Goal: Information Seeking & Learning: Learn about a topic

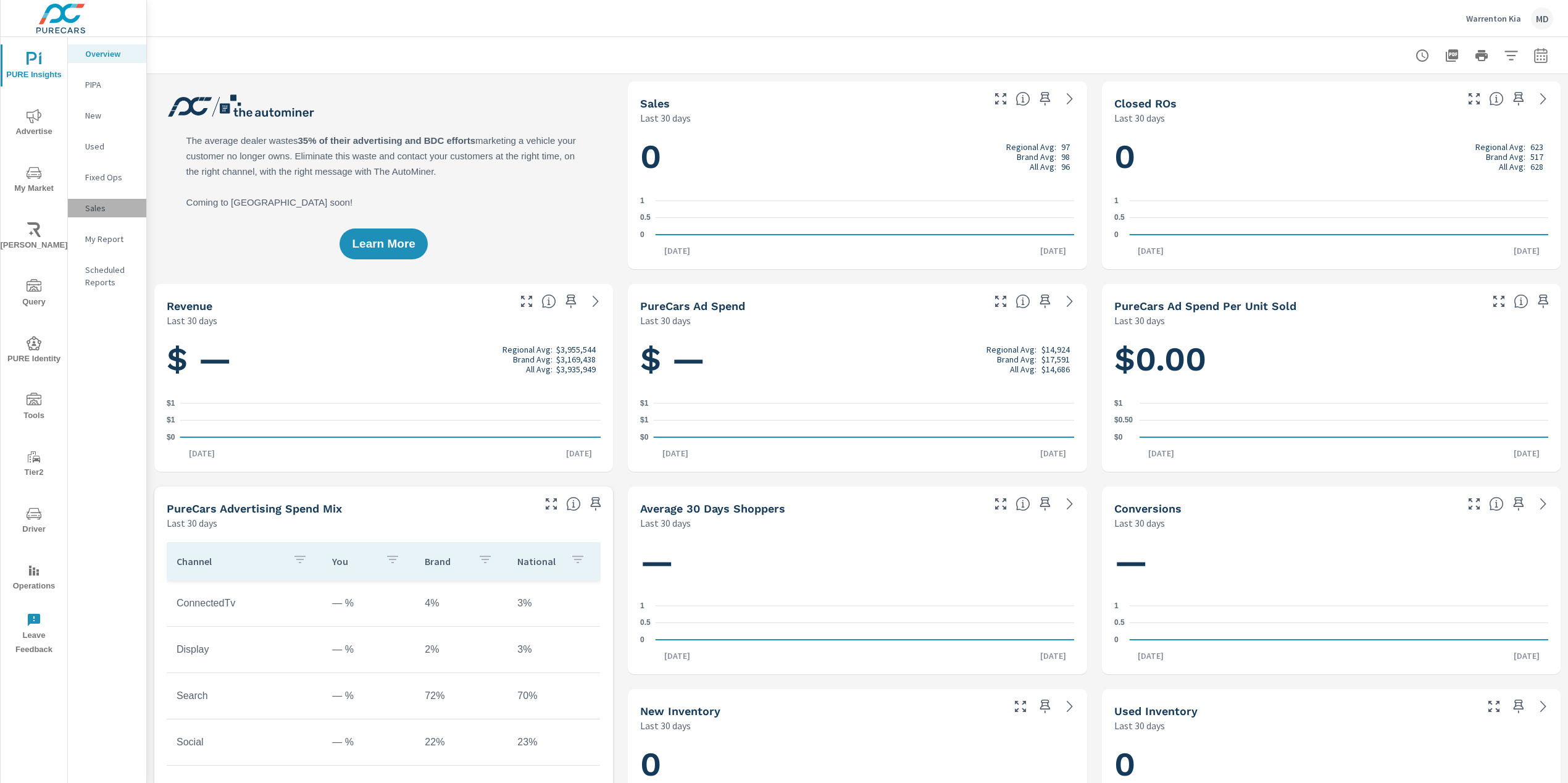
click at [95, 208] on p "Sales" at bounding box center [110, 208] width 51 height 13
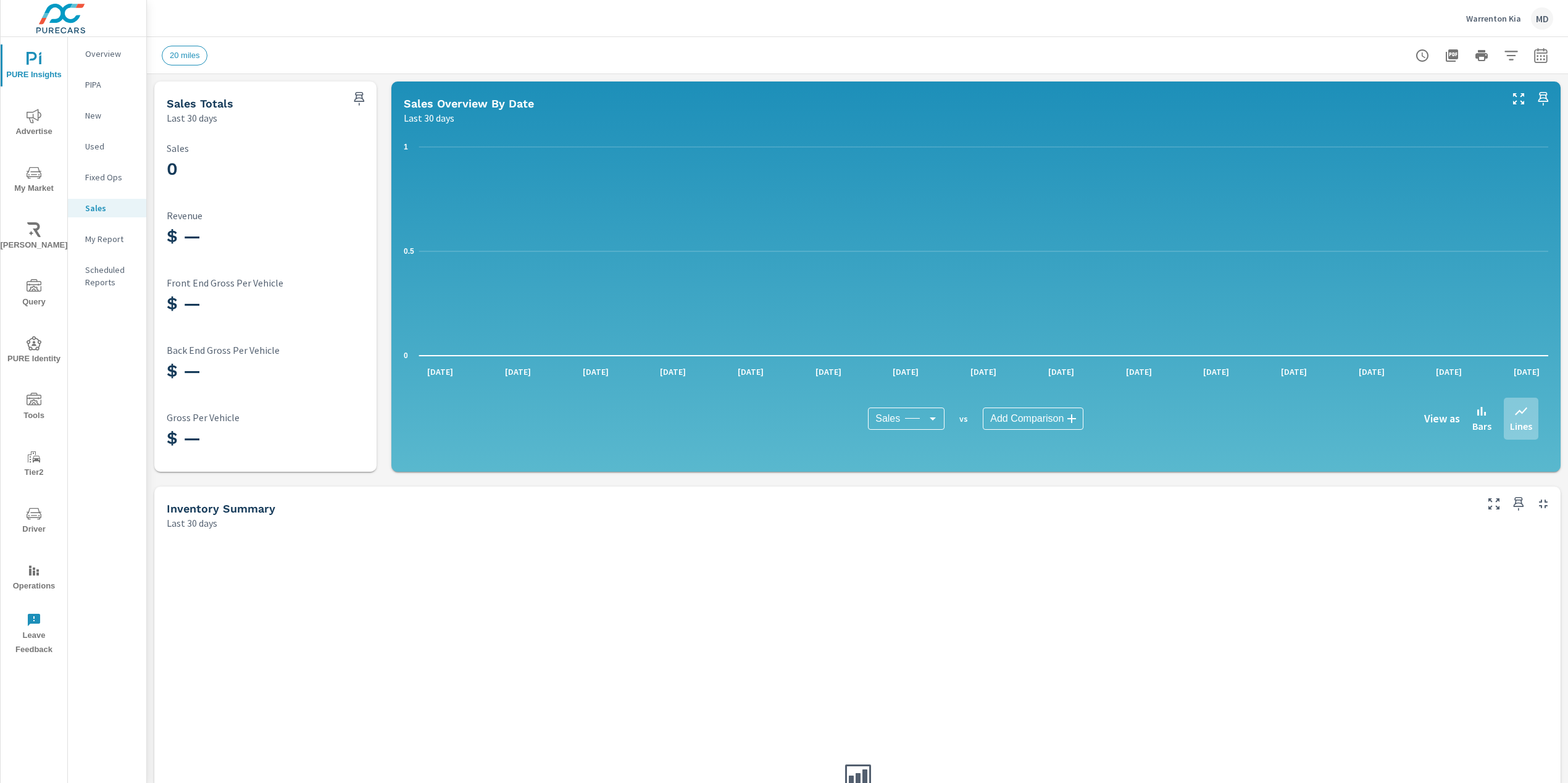
click at [28, 183] on span "My Market" at bounding box center [33, 181] width 60 height 30
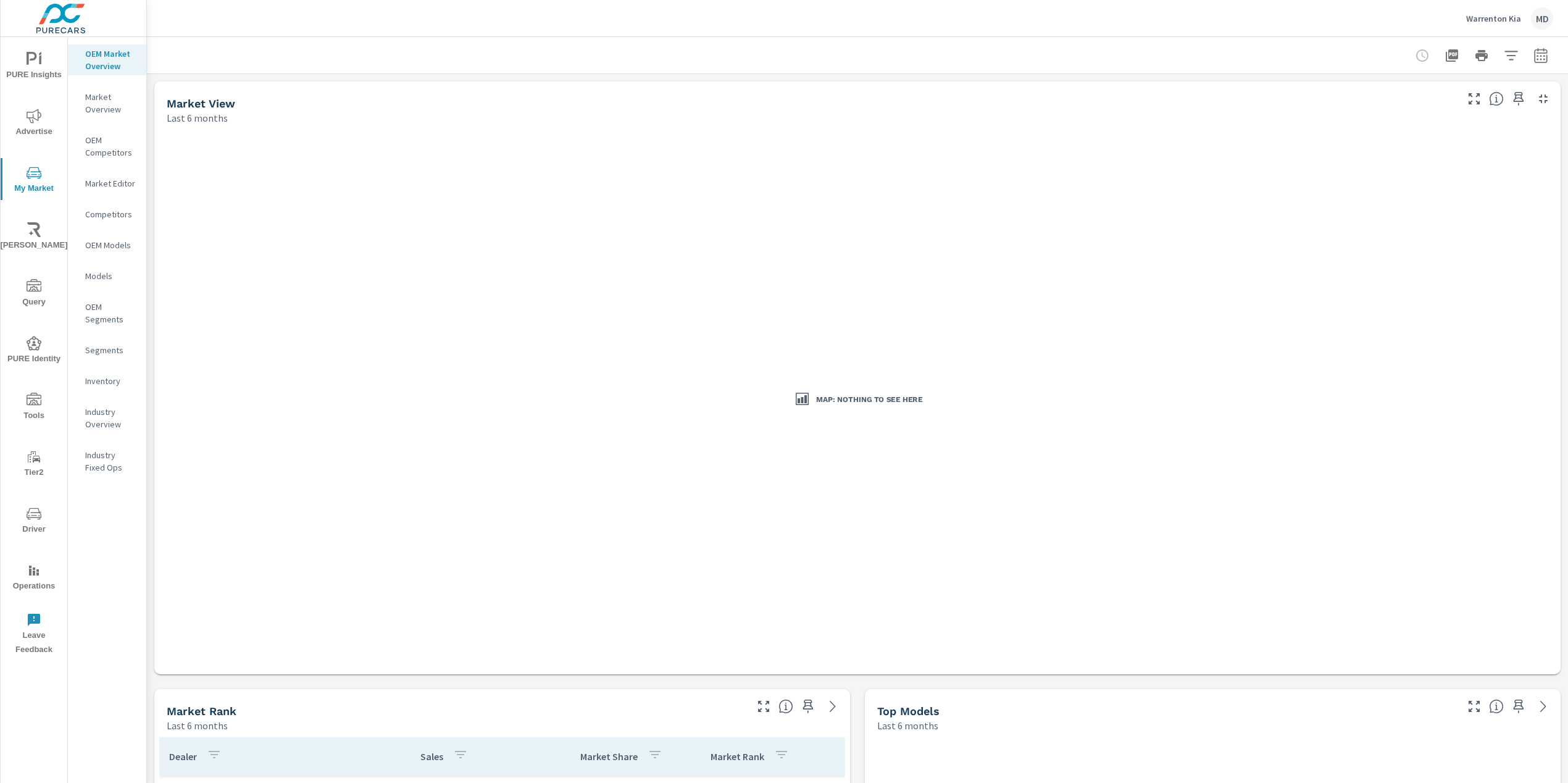
click at [1489, 21] on p "Warrenton Kia" at bounding box center [1493, 18] width 55 height 11
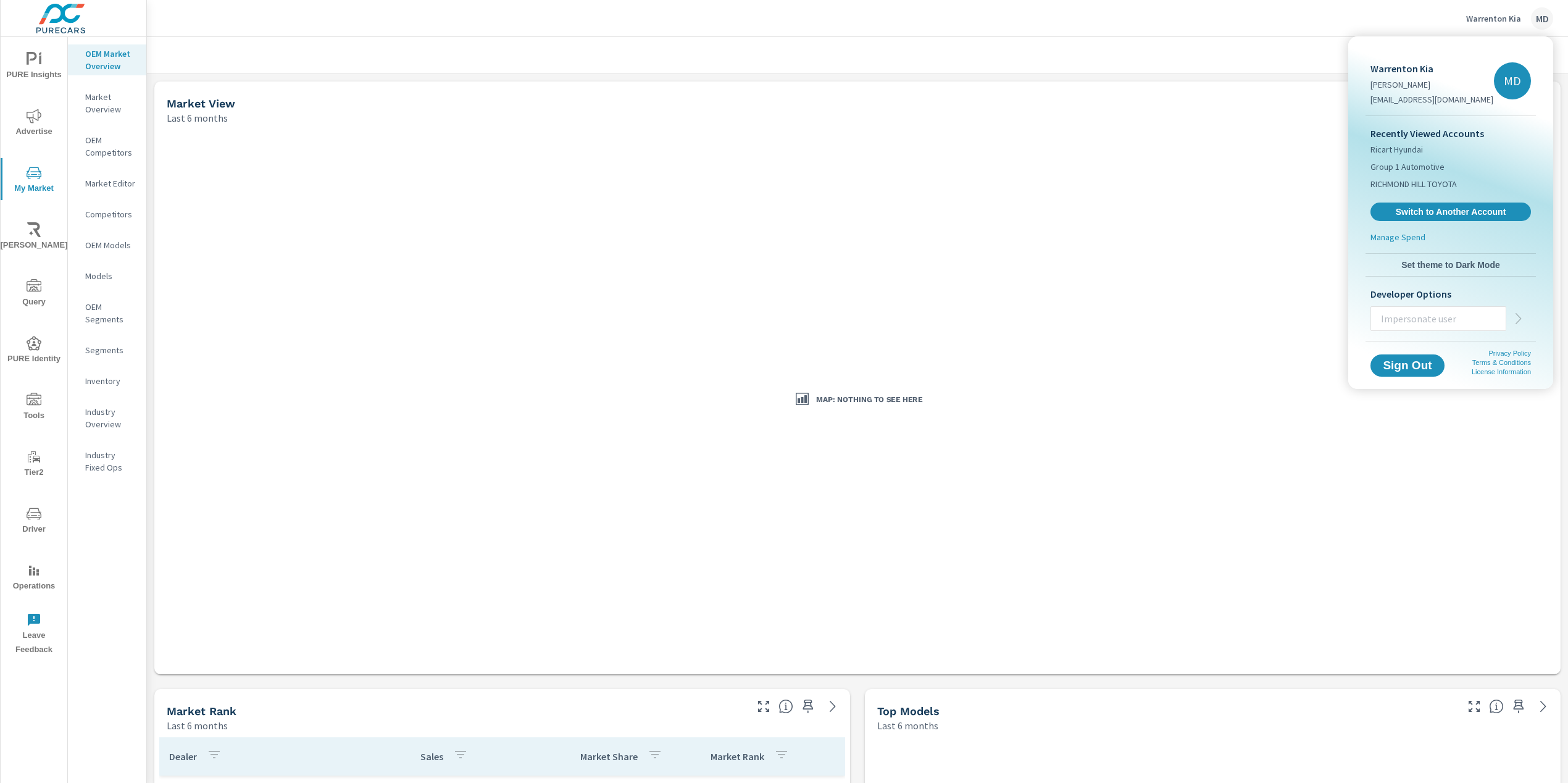
click at [23, 177] on div at bounding box center [784, 392] width 1568 height 783
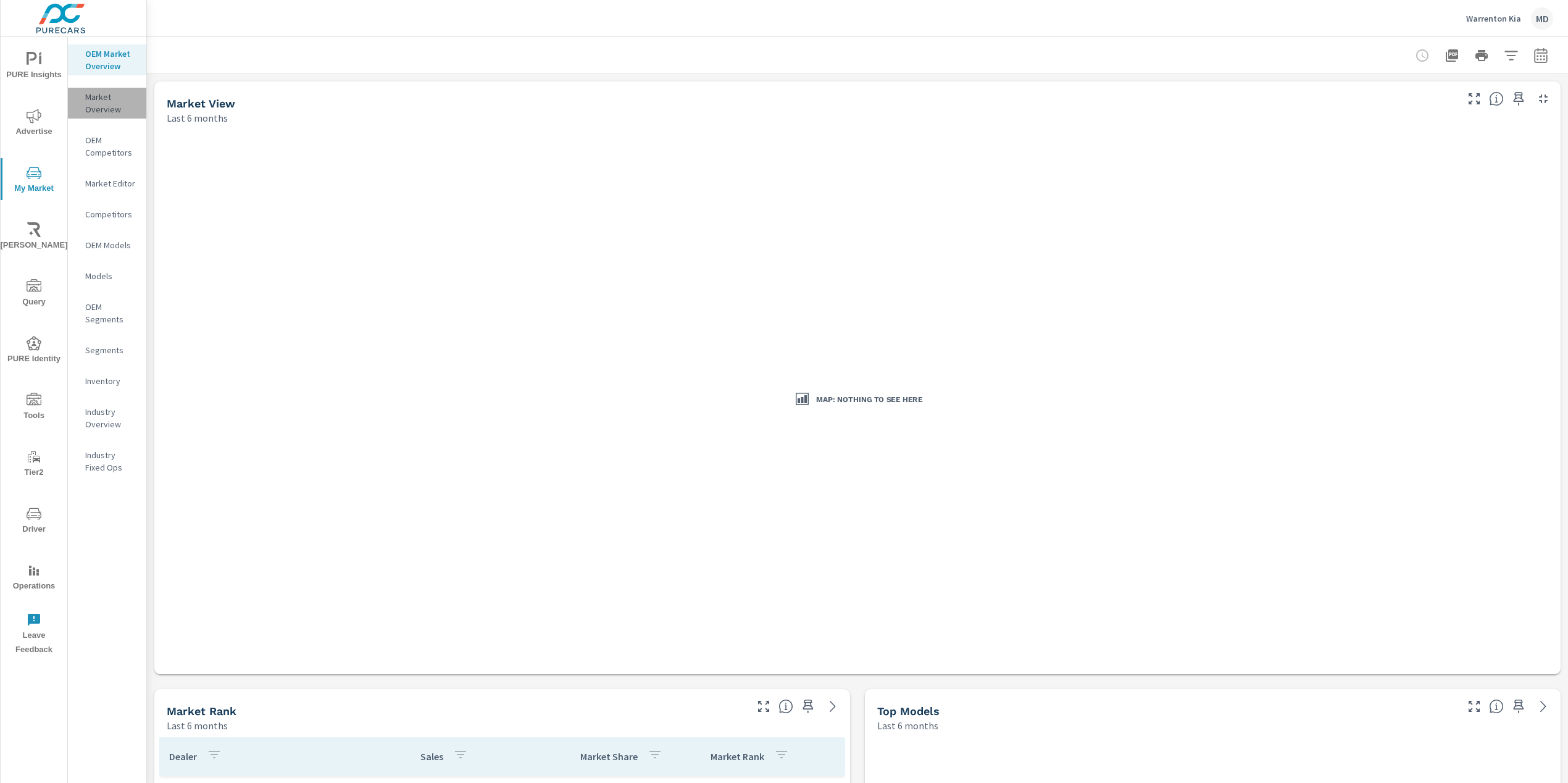
click at [95, 106] on p "Market Overview" at bounding box center [110, 103] width 51 height 24
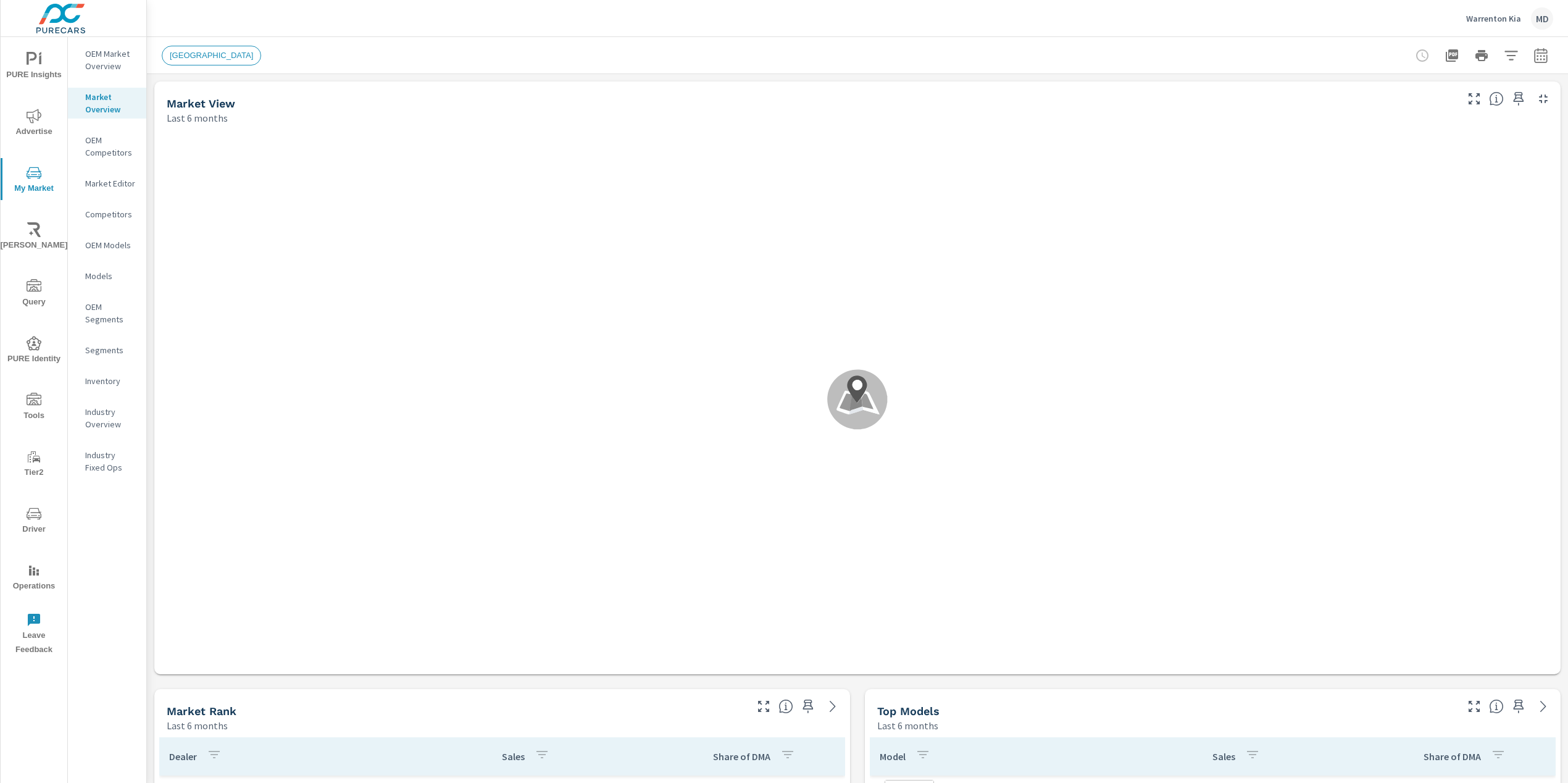
scroll to position [335, 0]
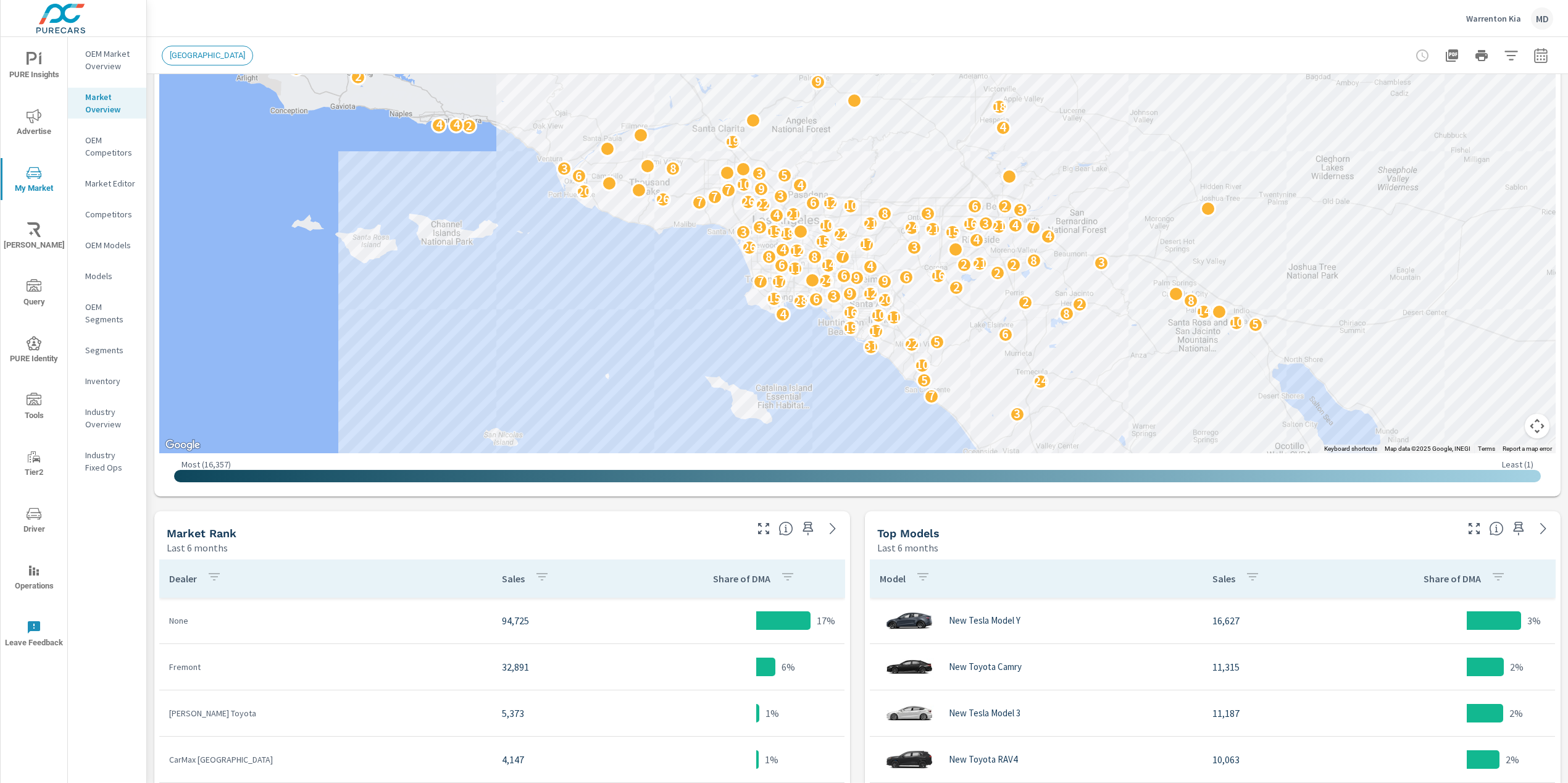
scroll to position [280, 0]
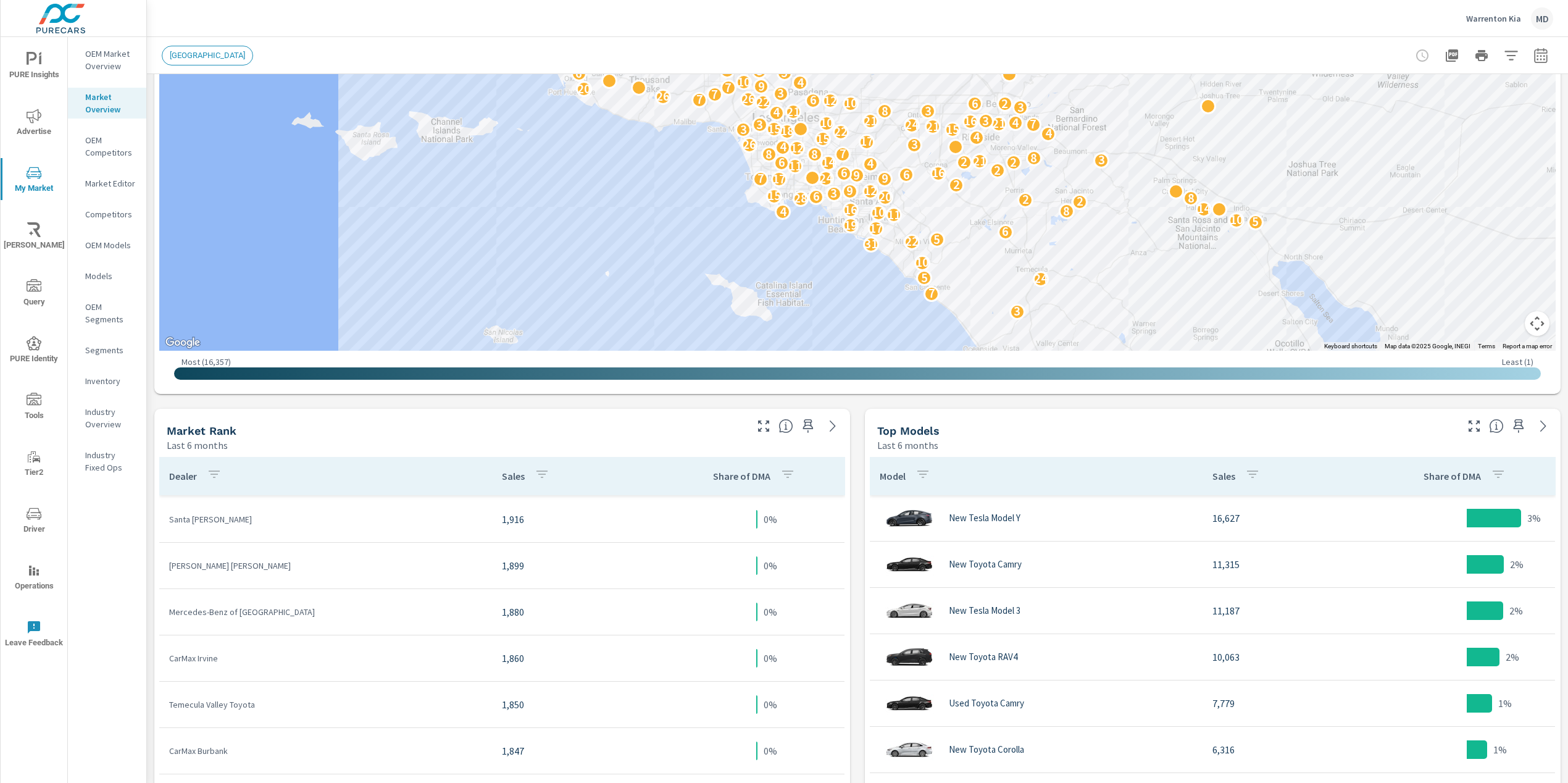
scroll to position [1341, 0]
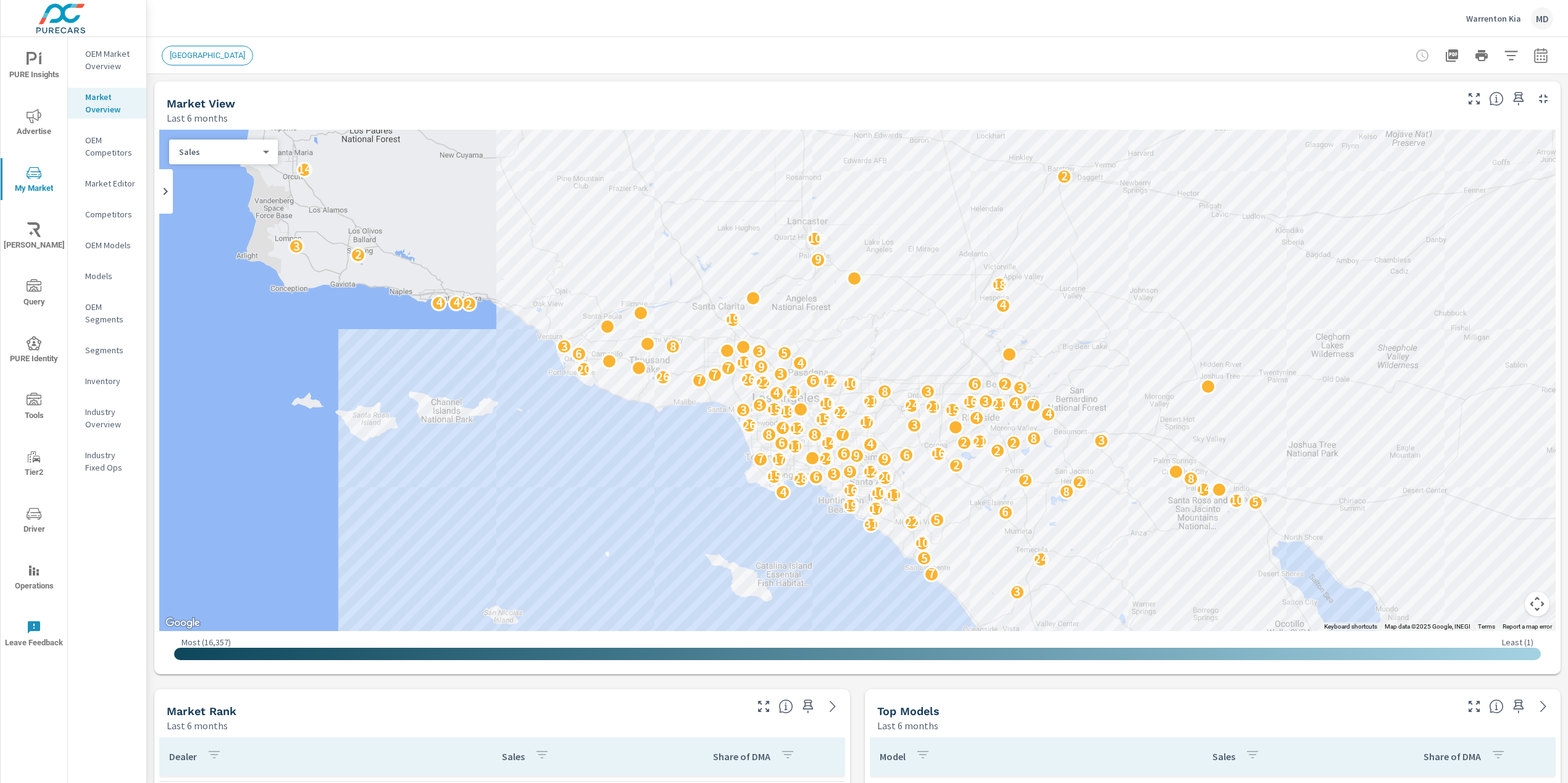
click at [29, 62] on icon "nav menu" at bounding box center [33, 59] width 15 height 15
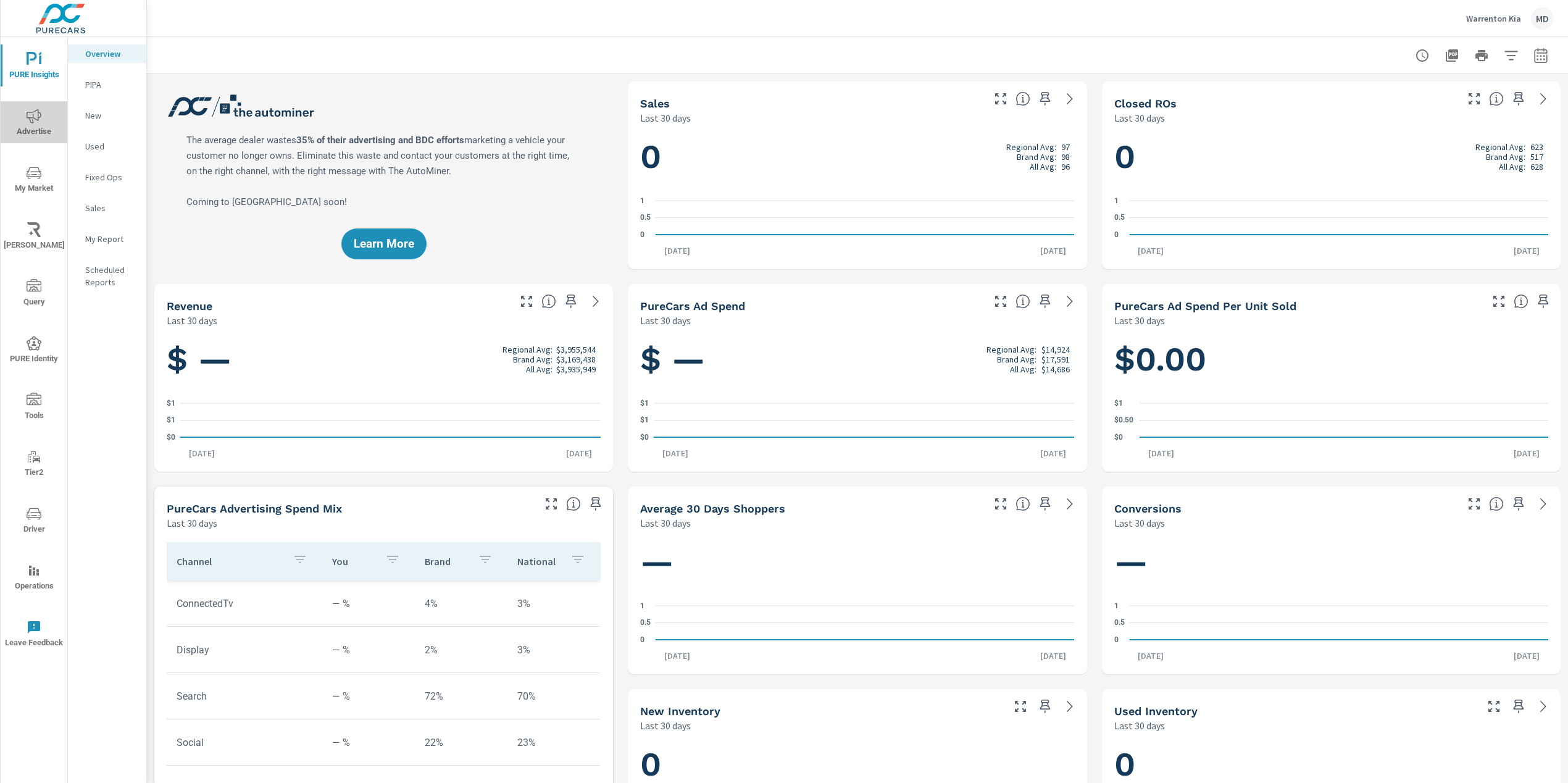
click at [34, 119] on icon "nav menu" at bounding box center [33, 115] width 15 height 15
